Goal: Obtain resource: Download file/media

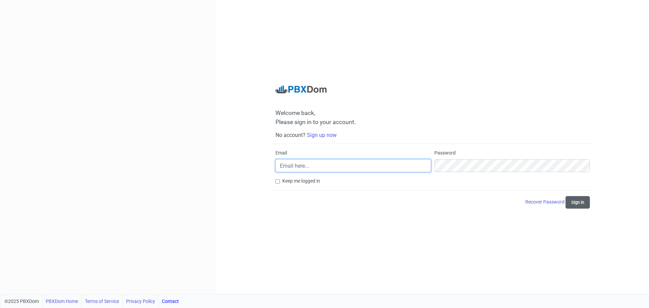
type input "[EMAIL_ADDRESS][DOMAIN_NAME]"
click at [572, 204] on button "Sign in" at bounding box center [578, 202] width 24 height 13
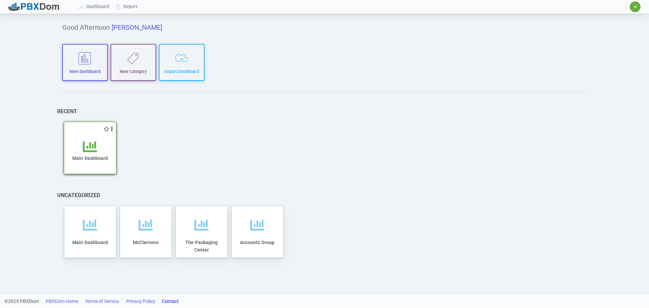
click at [105, 153] on div "Main Dashboard" at bounding box center [90, 157] width 38 height 34
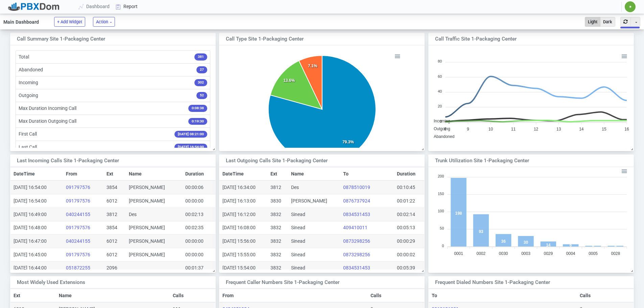
click at [134, 5] on link "Report" at bounding box center [127, 6] width 28 height 13
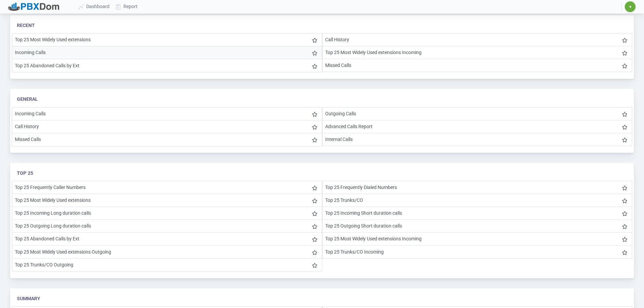
click at [36, 53] on li "Incoming Calls" at bounding box center [167, 52] width 310 height 13
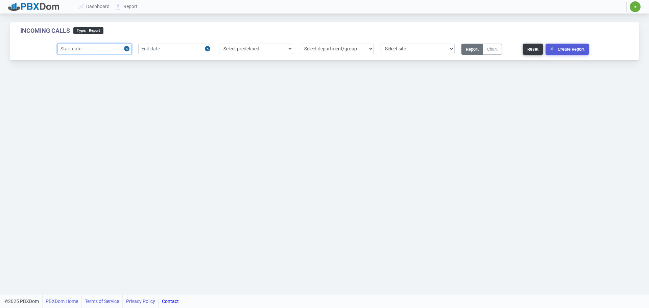
click at [115, 51] on input "text" at bounding box center [94, 49] width 74 height 10
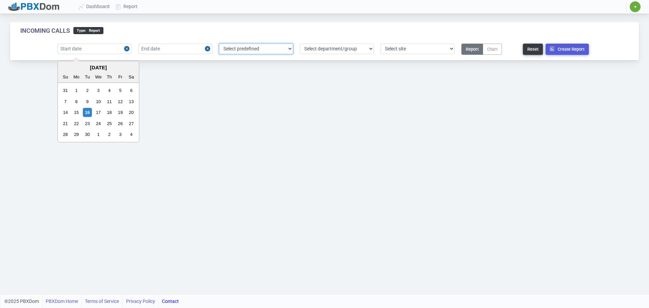
click at [255, 50] on select "Select predefined [DATE] [DATE] Current Year Current Month Current Week Previou…" at bounding box center [256, 49] width 74 height 10
select select "1"
click at [219, 44] on select "Select predefined [DATE] [DATE] Current Year Current Month Current Week Previou…" at bounding box center [256, 49] width 74 height 10
type input "[DATE]"
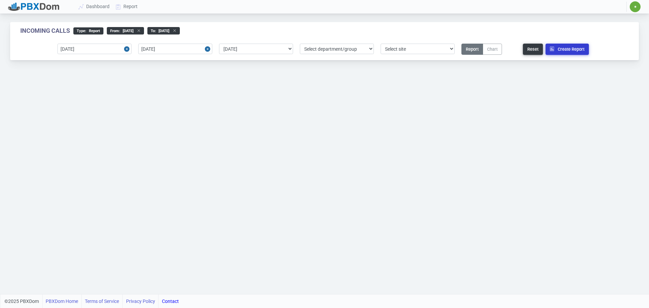
click at [570, 49] on button "Create Report" at bounding box center [567, 49] width 43 height 11
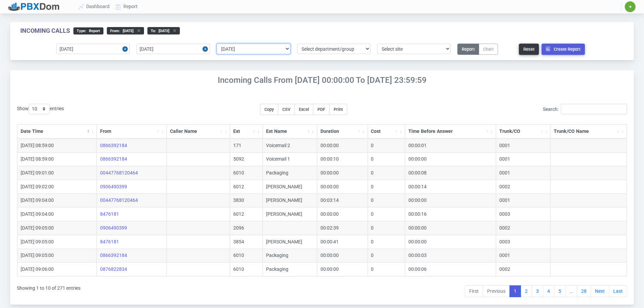
click at [269, 49] on select "Select predefined [DATE] [DATE] Current Year Current Month Current Week Previou…" at bounding box center [253, 49] width 73 height 10
click at [320, 57] on form "[DATE] [DATE] Select predefined [DATE] [DATE] Current Year Current Month Curren…" at bounding box center [322, 52] width 624 height 17
click at [322, 51] on select "Select department/group exceptionExtension WhiteListExtension McClernons Packag…" at bounding box center [333, 49] width 73 height 10
click at [265, 47] on select "Select predefined [DATE] [DATE] Current Year Current Month Current Week Previou…" at bounding box center [253, 49] width 73 height 10
select select "3"
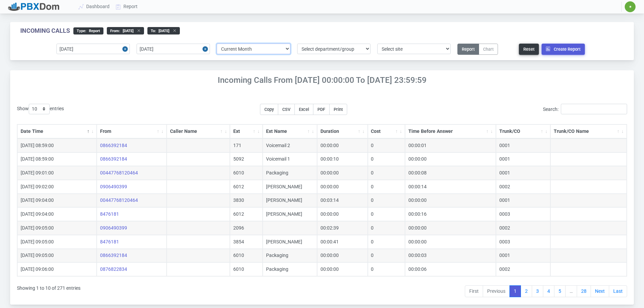
click at [217, 44] on select "Select predefined [DATE] [DATE] Current Year Current Month Current Week Previou…" at bounding box center [253, 49] width 73 height 10
type input "[DATE]"
click at [560, 50] on button "Create Report" at bounding box center [563, 49] width 43 height 11
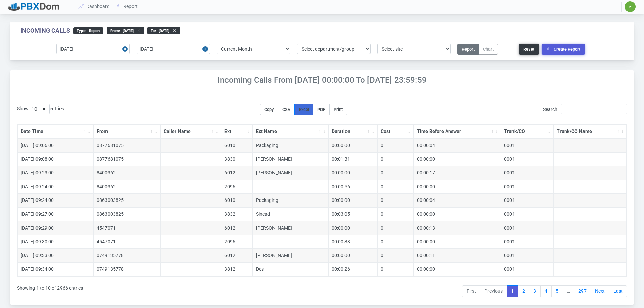
click at [309, 110] on span "Excel" at bounding box center [304, 109] width 10 height 5
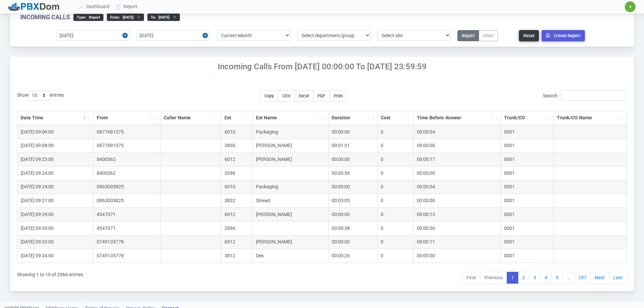
scroll to position [21, 0]
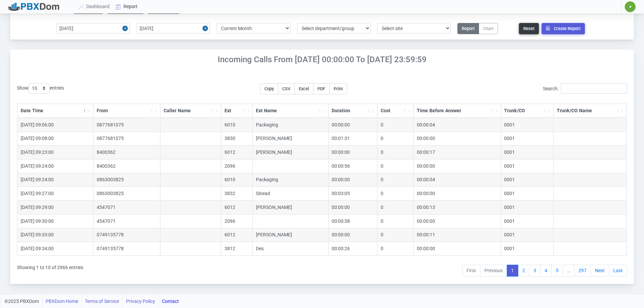
click at [127, 8] on link "Report" at bounding box center [127, 6] width 28 height 13
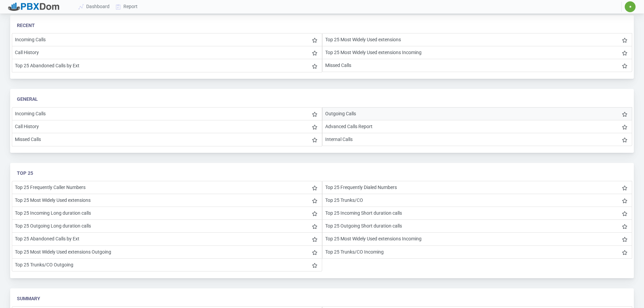
click at [333, 112] on li "Outgoing Calls" at bounding box center [477, 113] width 310 height 13
select select "3"
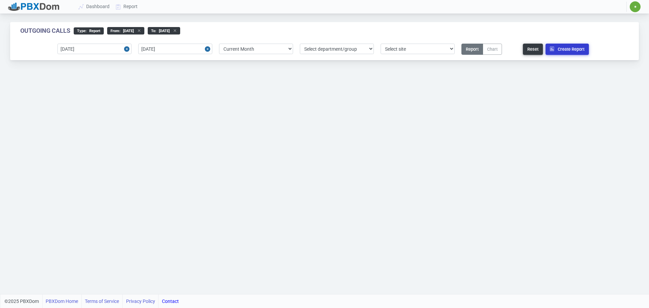
click at [575, 49] on button "Create Report" at bounding box center [567, 49] width 43 height 11
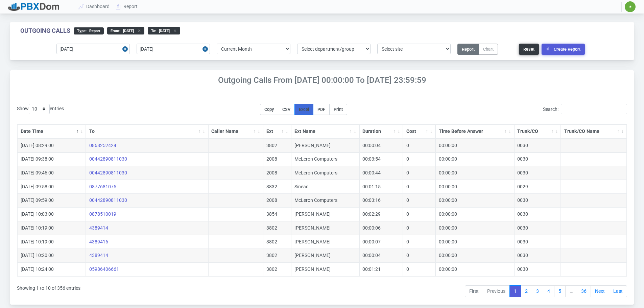
click at [309, 111] on span "Excel" at bounding box center [304, 109] width 10 height 5
